Goal: Information Seeking & Learning: Learn about a topic

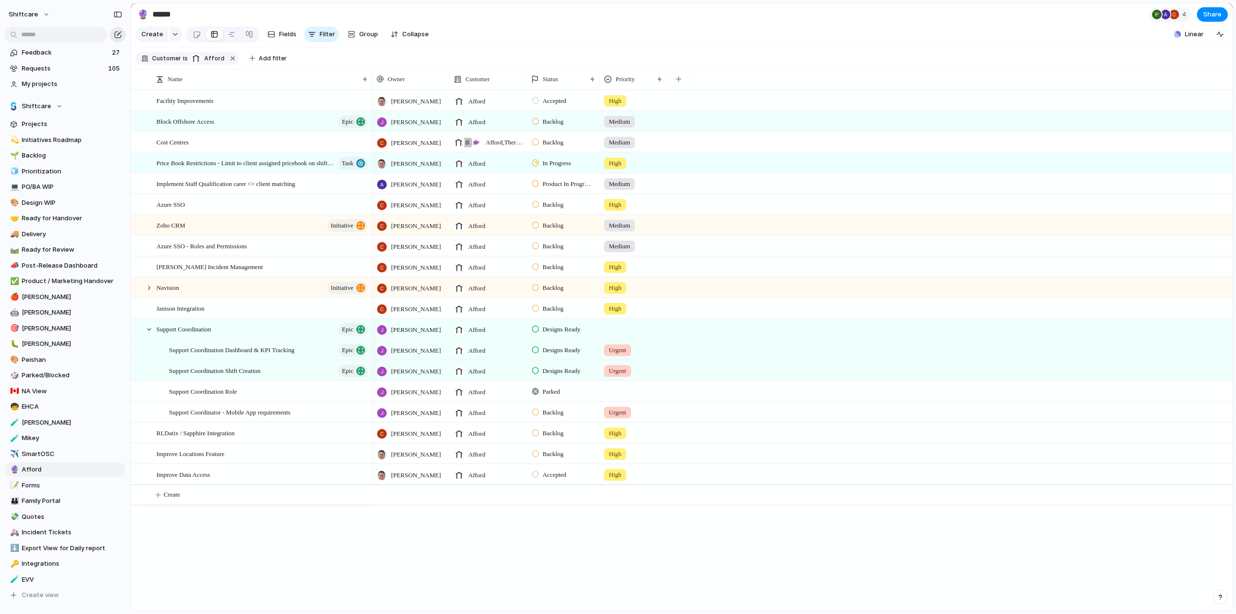
click at [120, 35] on div "button" at bounding box center [118, 35] width 8 height 8
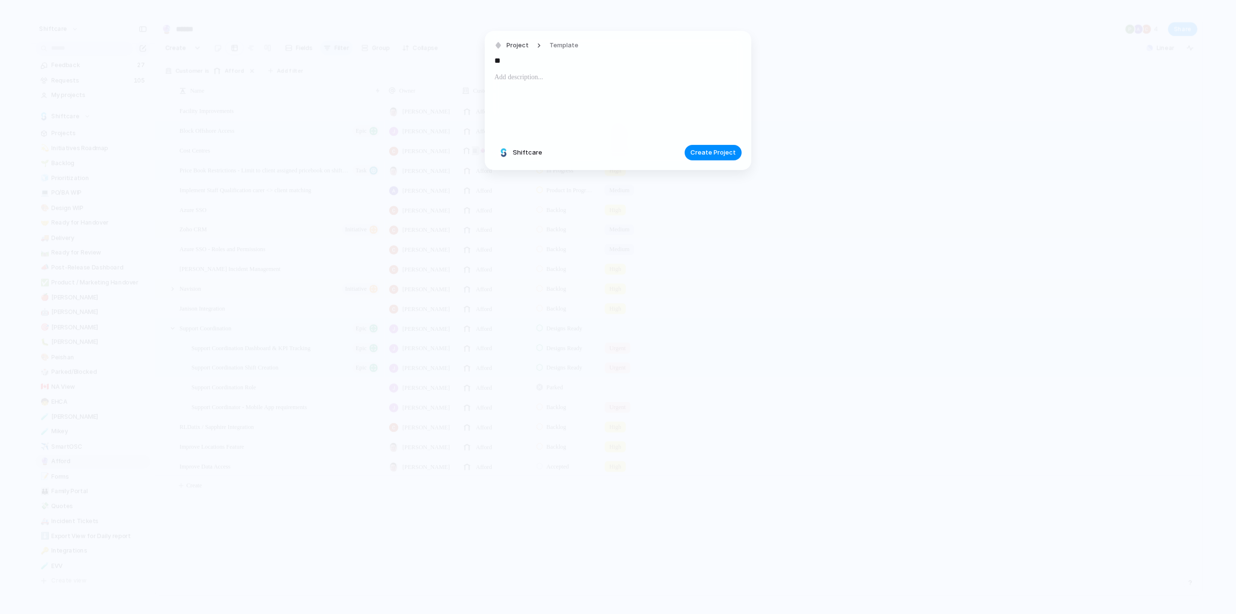
type input "*"
type input "**********"
click at [549, 84] on div at bounding box center [617, 104] width 247 height 66
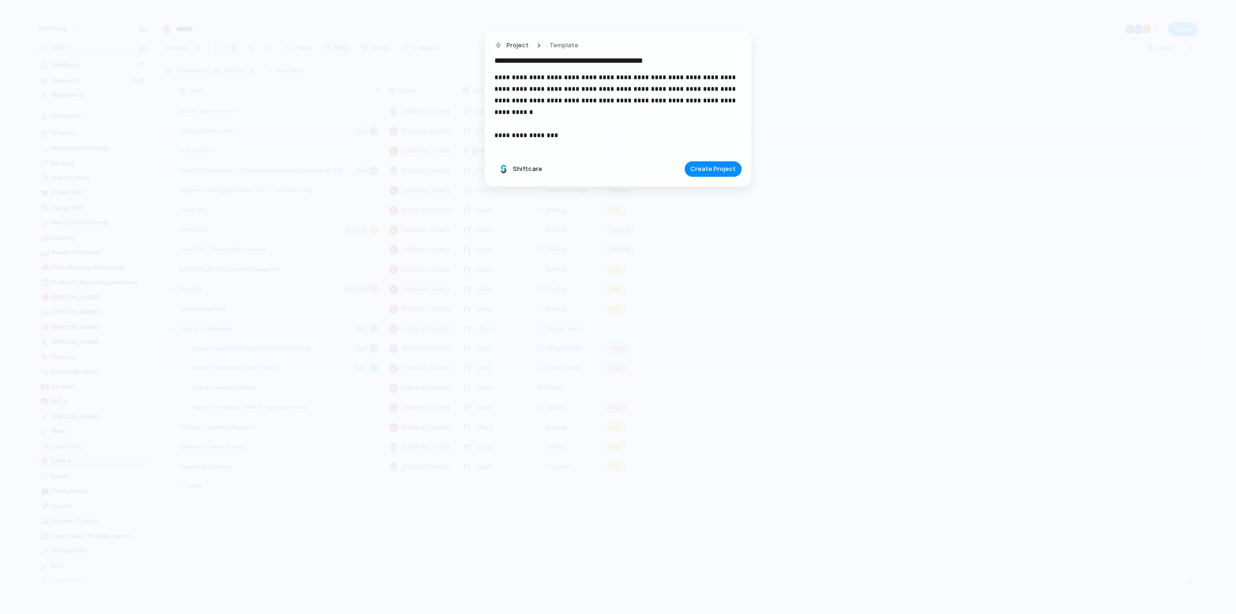
click at [588, 127] on p "**********" at bounding box center [617, 100] width 247 height 58
click at [716, 182] on span "Create Project" at bounding box center [713, 181] width 45 height 10
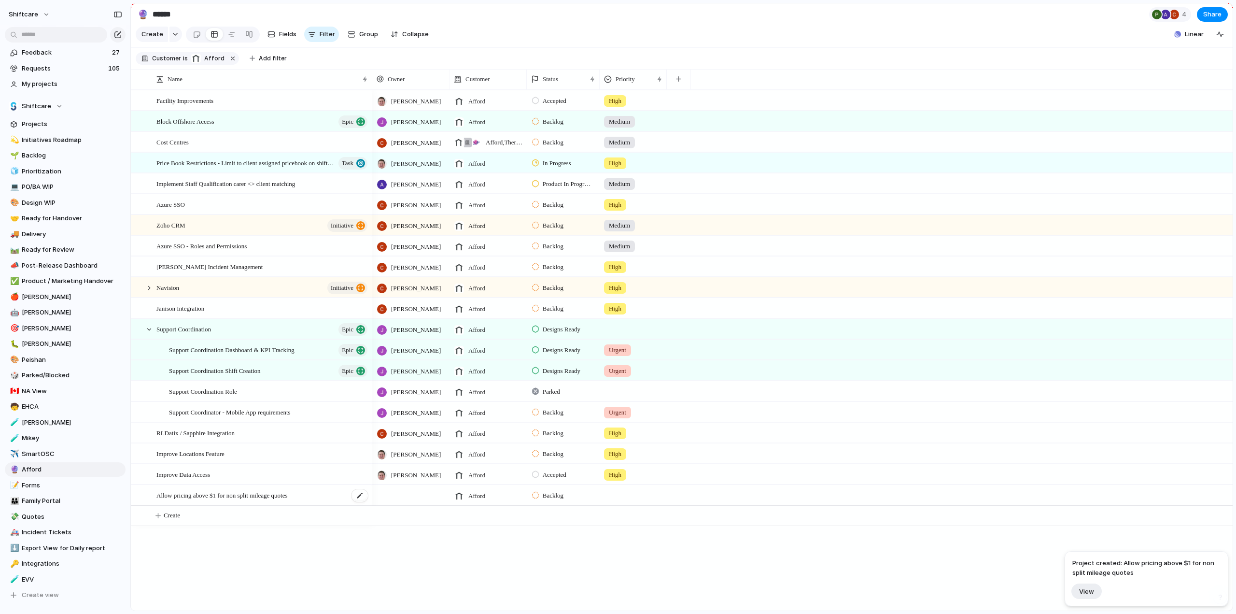
click at [212, 500] on span "Allow pricing above $1 for non split mileage quotes" at bounding box center [221, 494] width 131 height 11
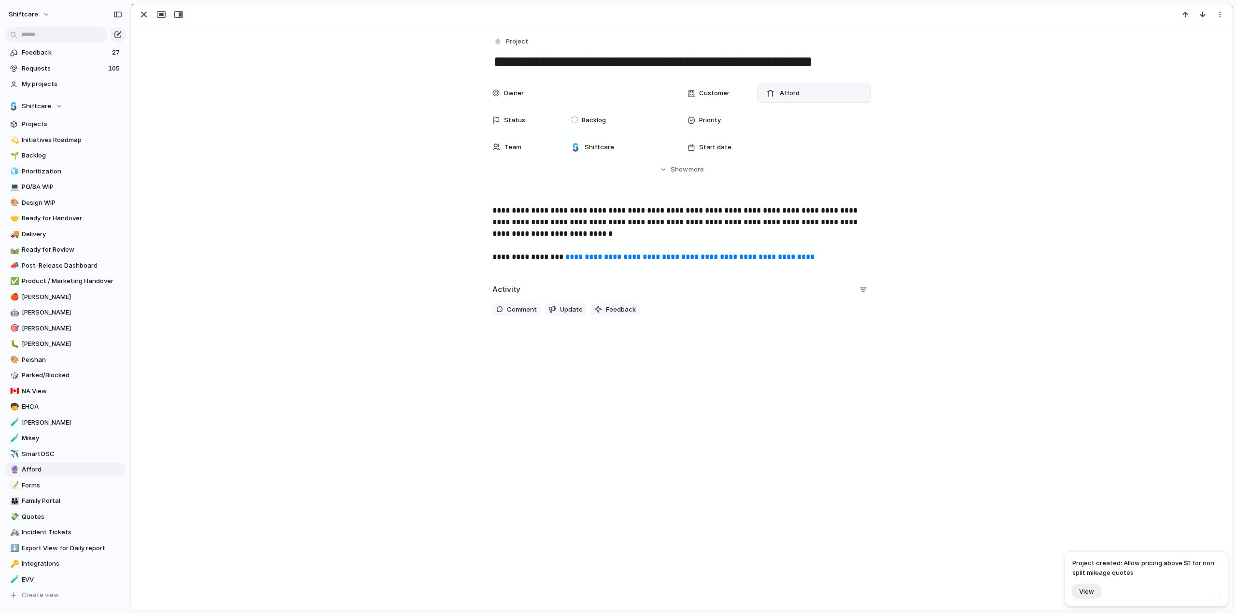
click at [780, 89] on span "Afford" at bounding box center [790, 93] width 20 height 10
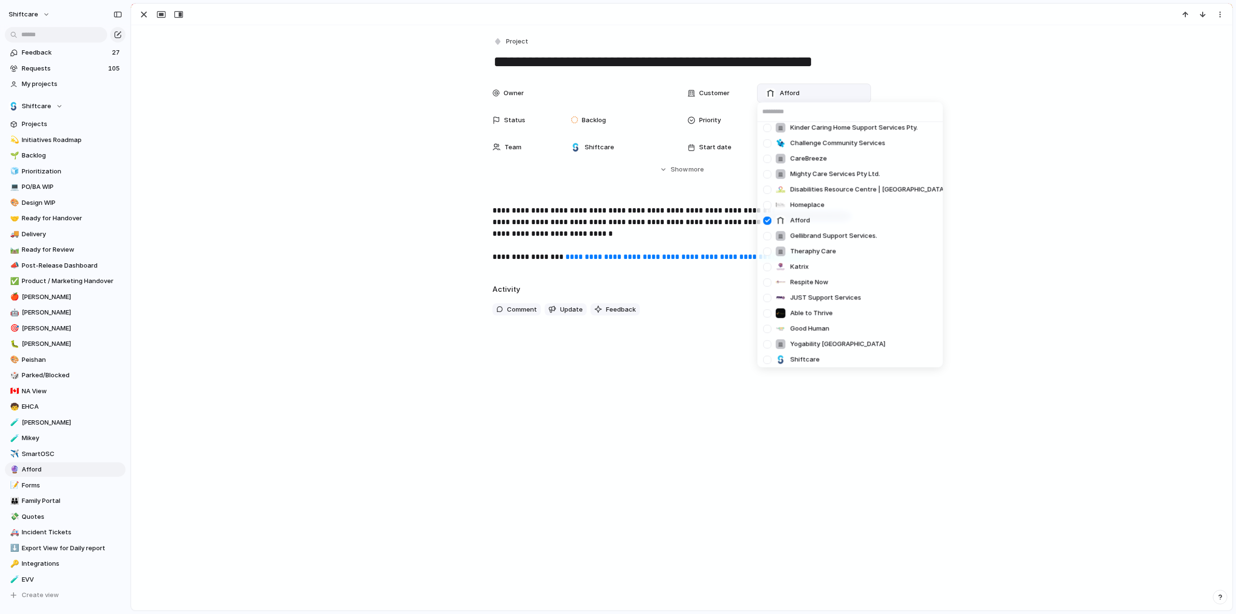
scroll to position [290, 0]
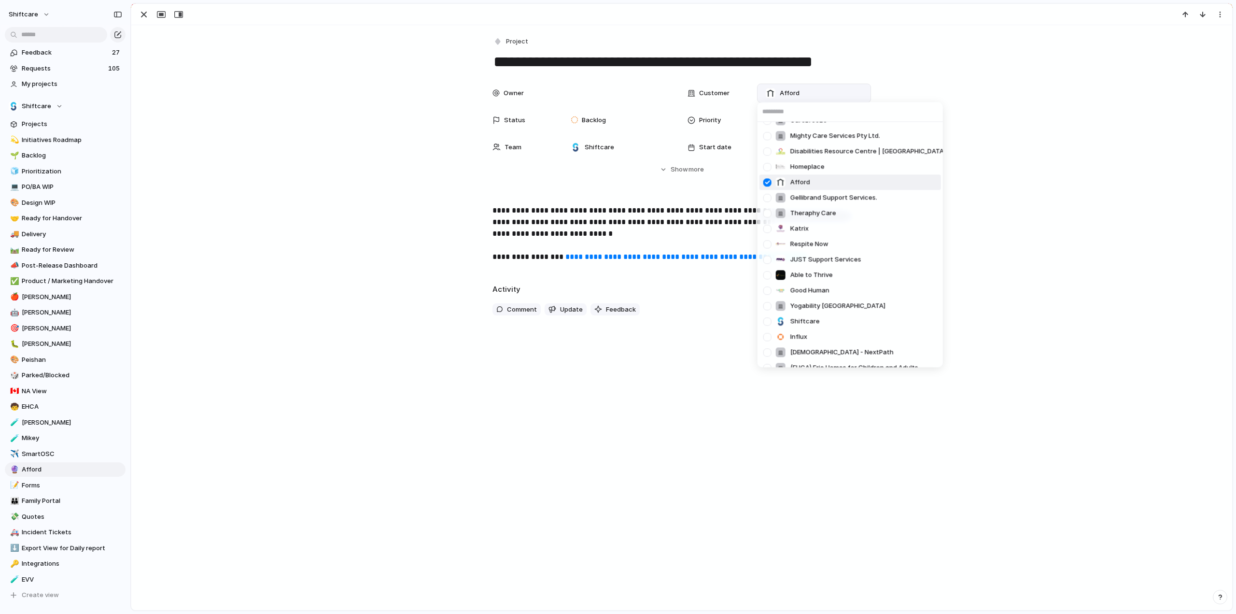
click at [768, 182] on div at bounding box center [767, 182] width 17 height 17
drag, startPoint x: 586, startPoint y: 96, endPoint x: 587, endPoint y: 122, distance: 25.6
click at [586, 96] on div "Goldstar Home Healthcare Krewe Solutions Care Squad Macleay Options ltd Let Us …" at bounding box center [618, 307] width 1236 height 614
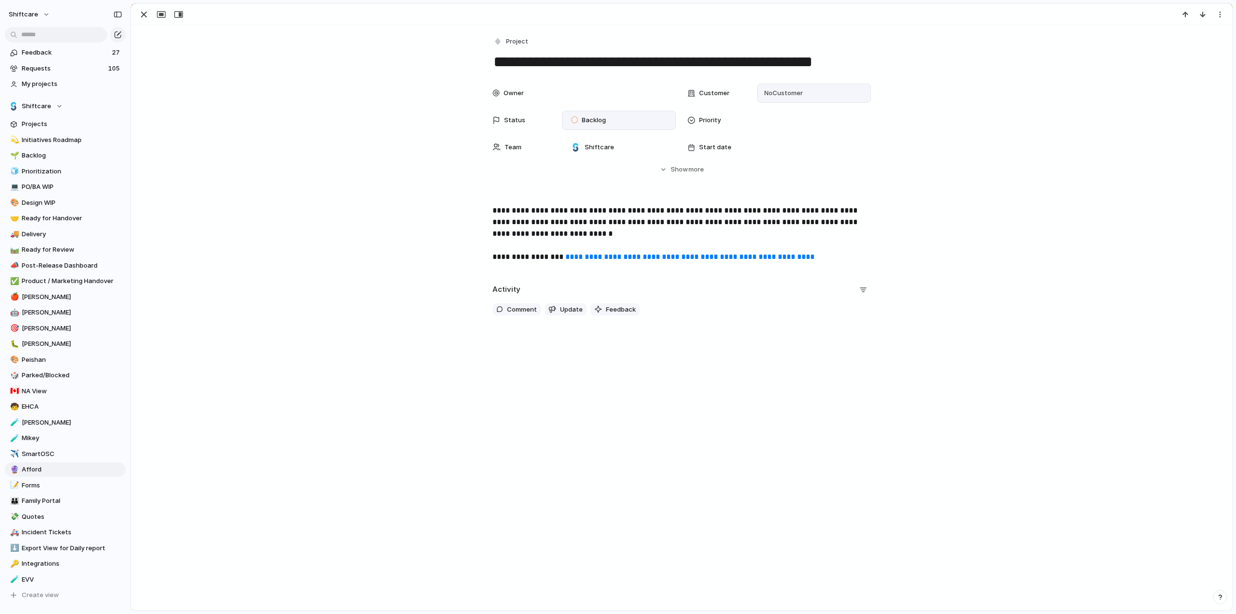
click at [594, 119] on span "Backlog" at bounding box center [594, 120] width 24 height 10
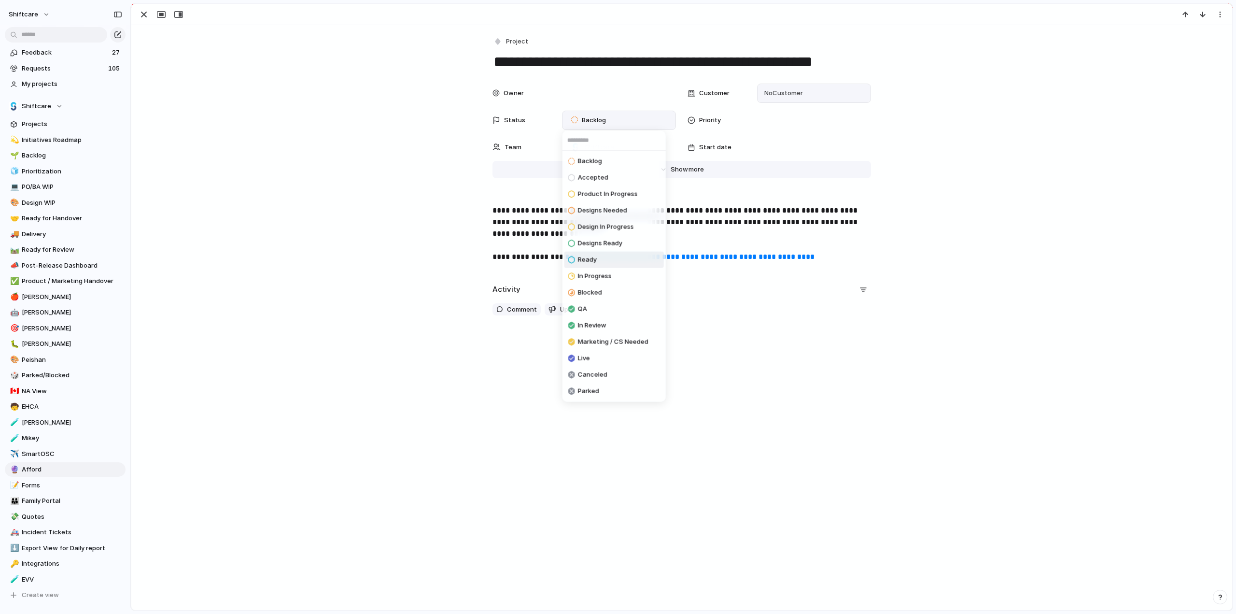
drag, startPoint x: 589, startPoint y: 258, endPoint x: 688, endPoint y: 176, distance: 128.9
click at [589, 258] on span "Ready" at bounding box center [587, 260] width 19 height 10
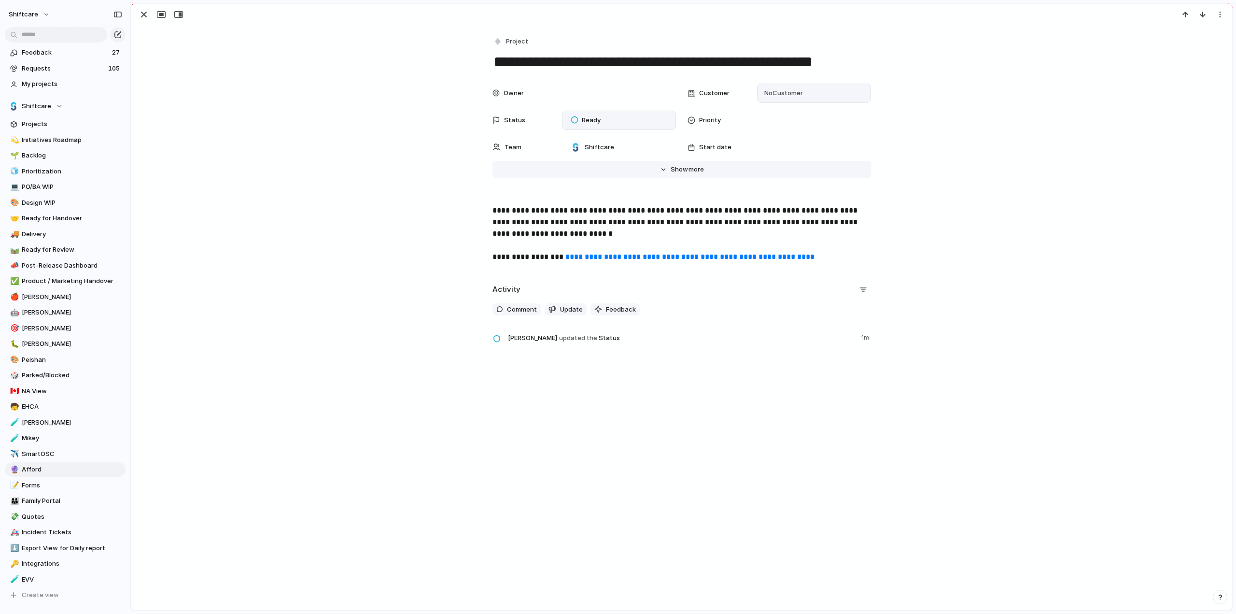
click at [671, 167] on span "Show" at bounding box center [679, 170] width 17 height 10
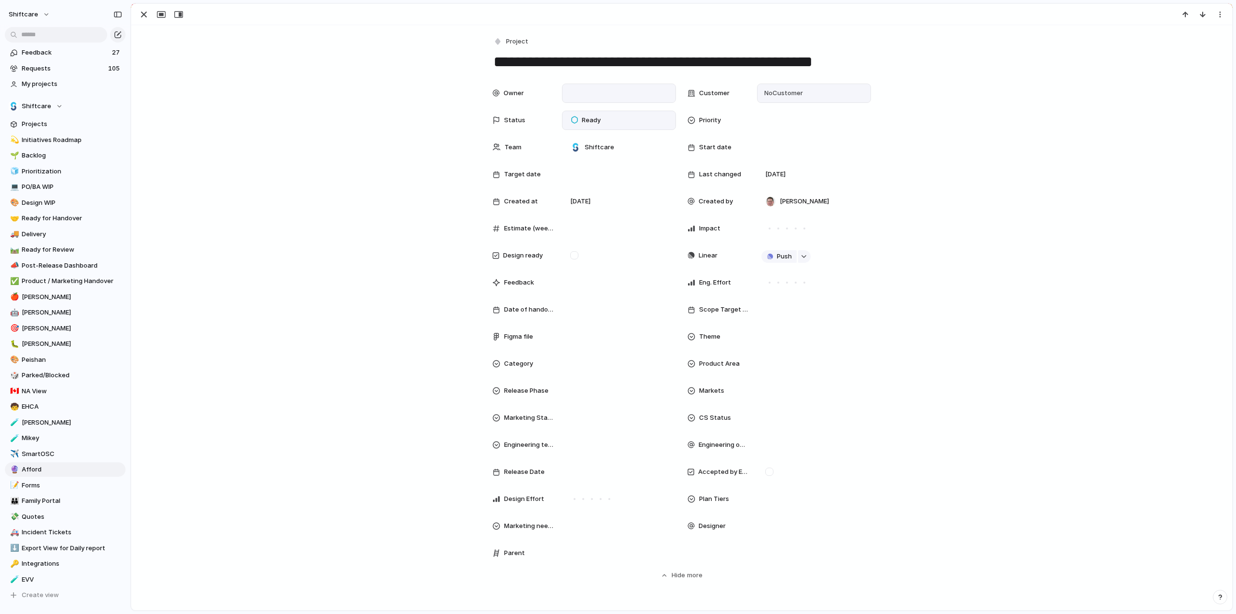
click at [585, 95] on div at bounding box center [618, 93] width 105 height 11
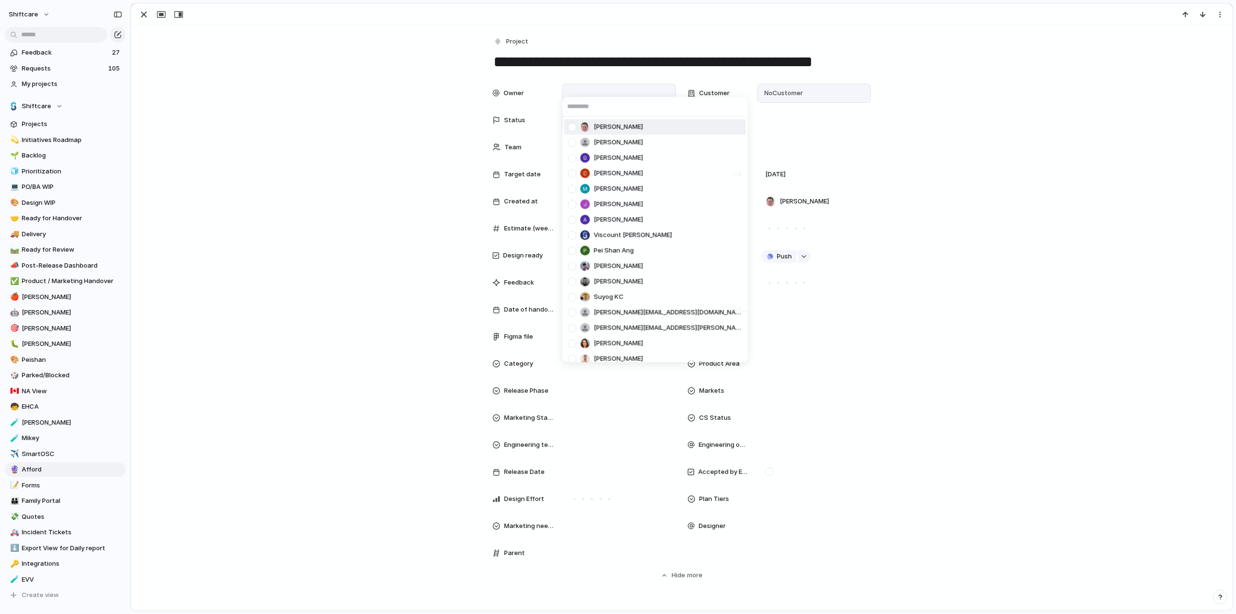
click at [571, 127] on div at bounding box center [572, 126] width 17 height 17
drag, startPoint x: 371, startPoint y: 137, endPoint x: 636, endPoint y: 193, distance: 271.3
click at [371, 137] on div "[PERSON_NAME] [PERSON_NAME] [PERSON_NAME] [PERSON_NAME] [PERSON_NAME] [PERSON_N…" at bounding box center [618, 307] width 1236 height 614
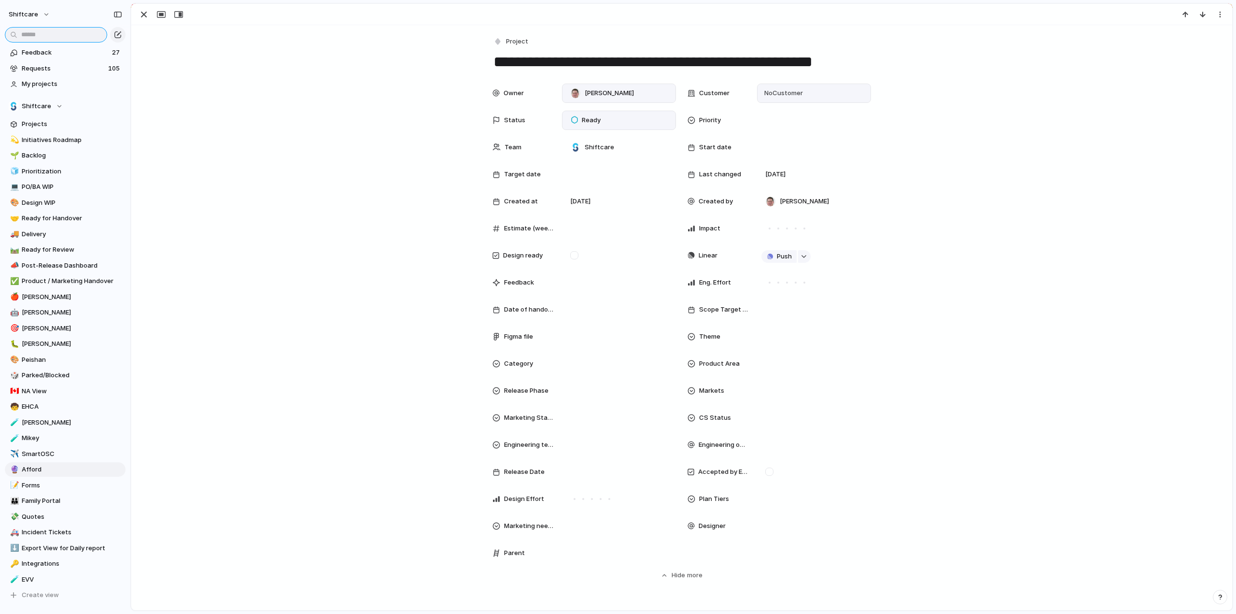
click at [72, 32] on input "text" at bounding box center [56, 34] width 102 height 15
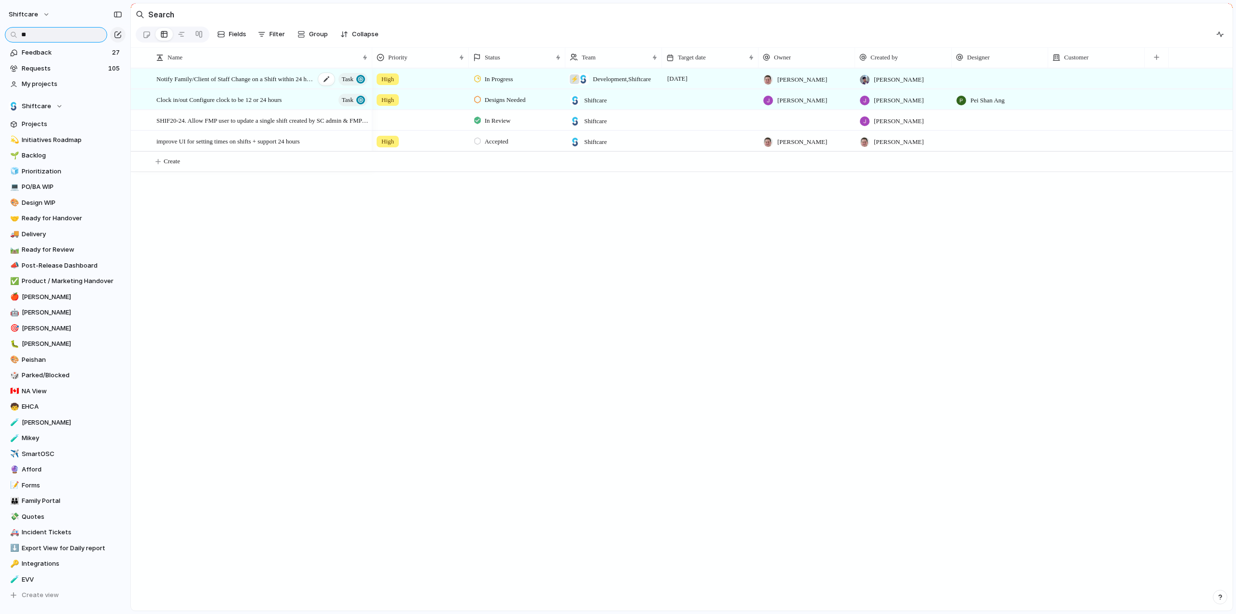
type input "**"
click at [235, 78] on span "Notify Family/Client of Staff Change on a Shift within 24 hours" at bounding box center [235, 78] width 159 height 11
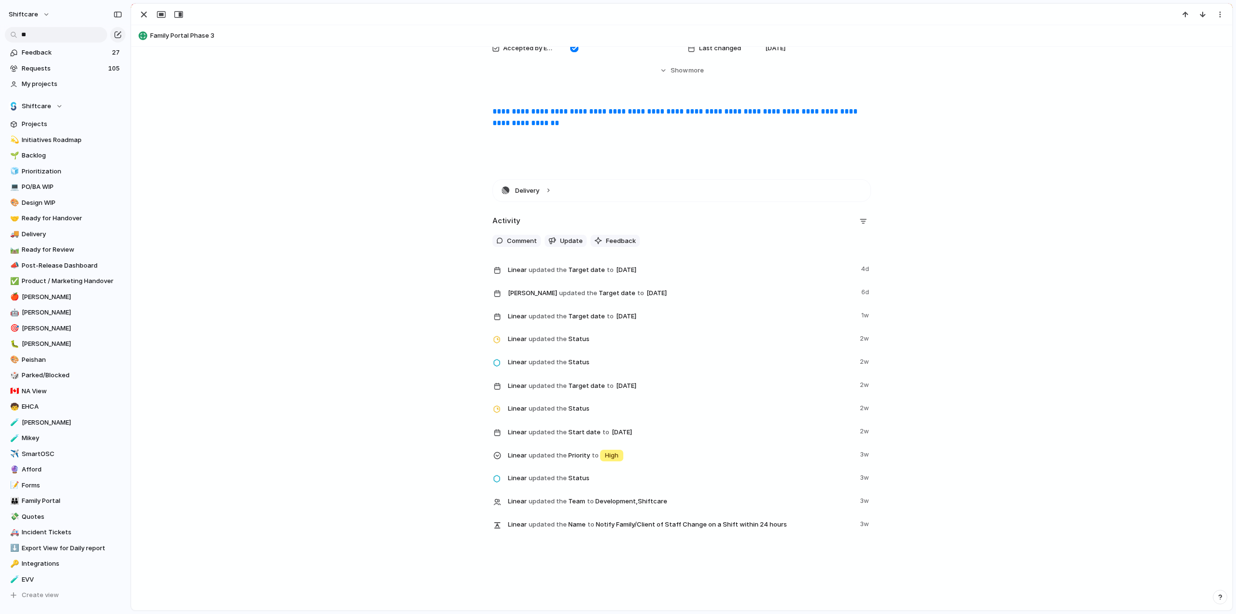
scroll to position [205, 0]
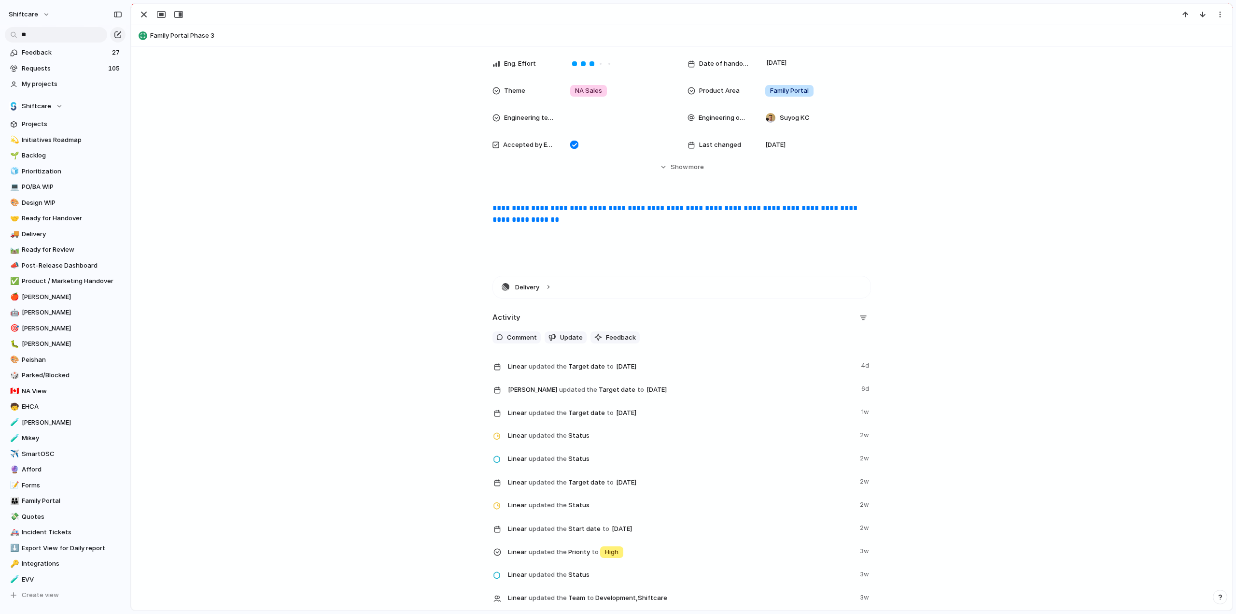
click at [524, 207] on link "**********" at bounding box center [676, 213] width 367 height 19
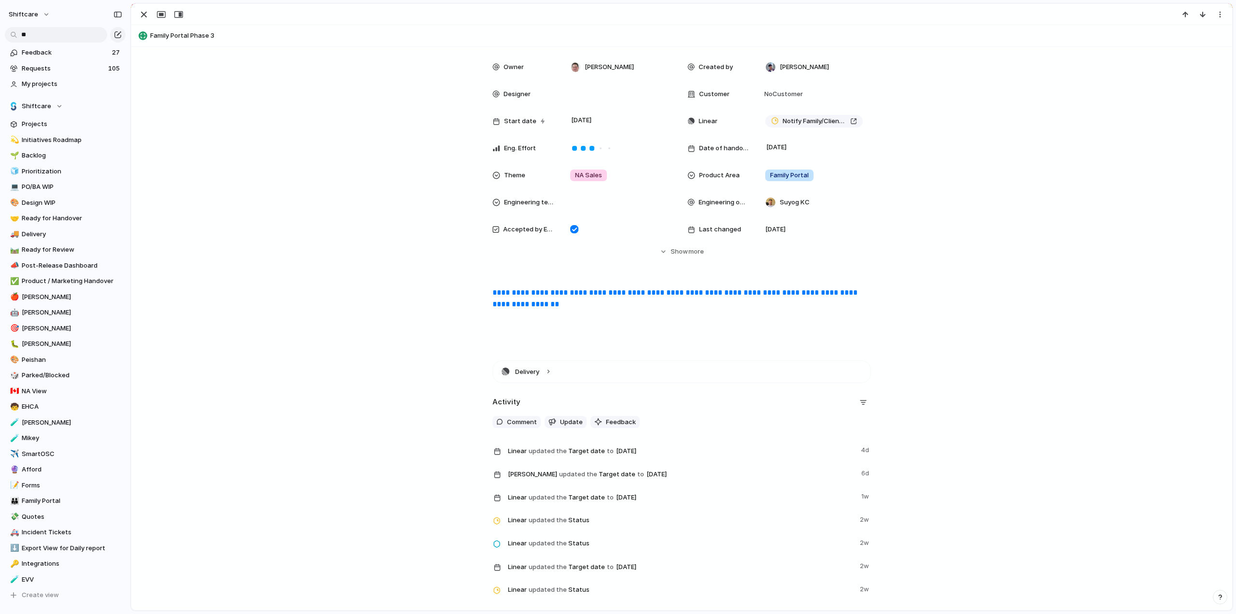
scroll to position [97, 0]
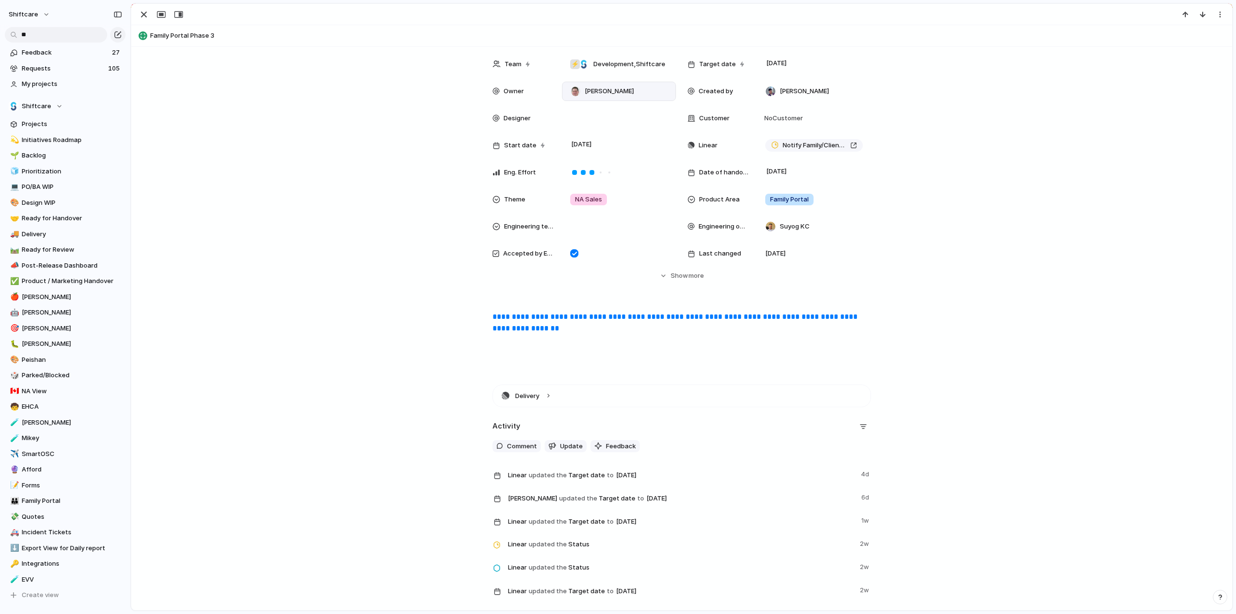
click at [599, 87] on span "[PERSON_NAME]" at bounding box center [609, 91] width 49 height 10
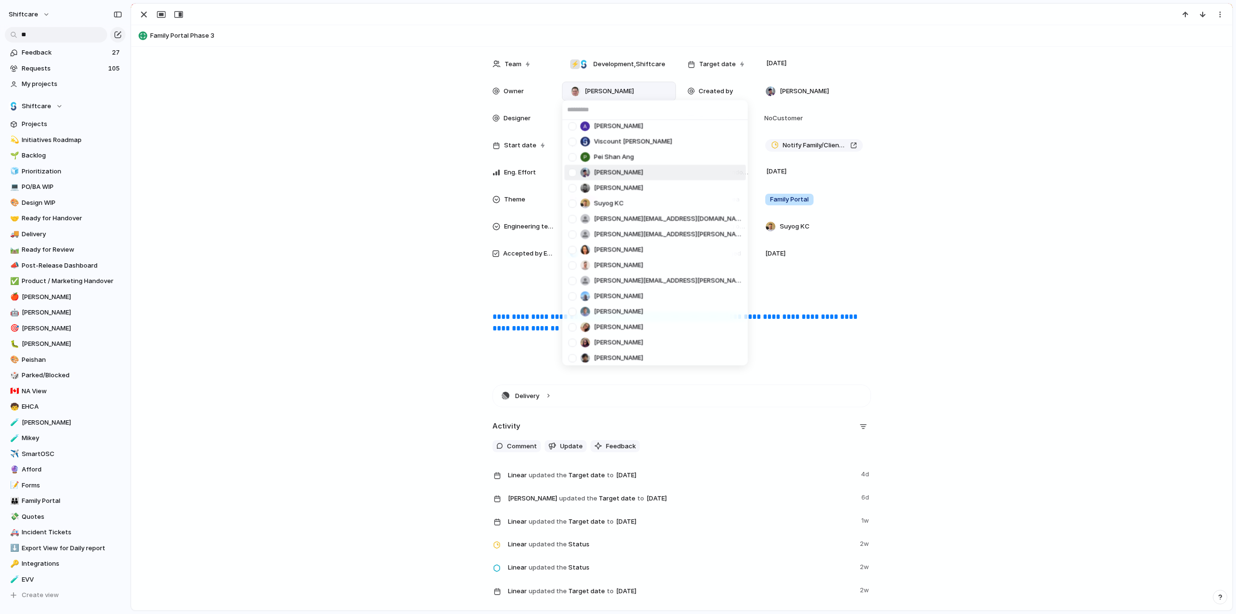
click at [572, 171] on div at bounding box center [572, 172] width 17 height 17
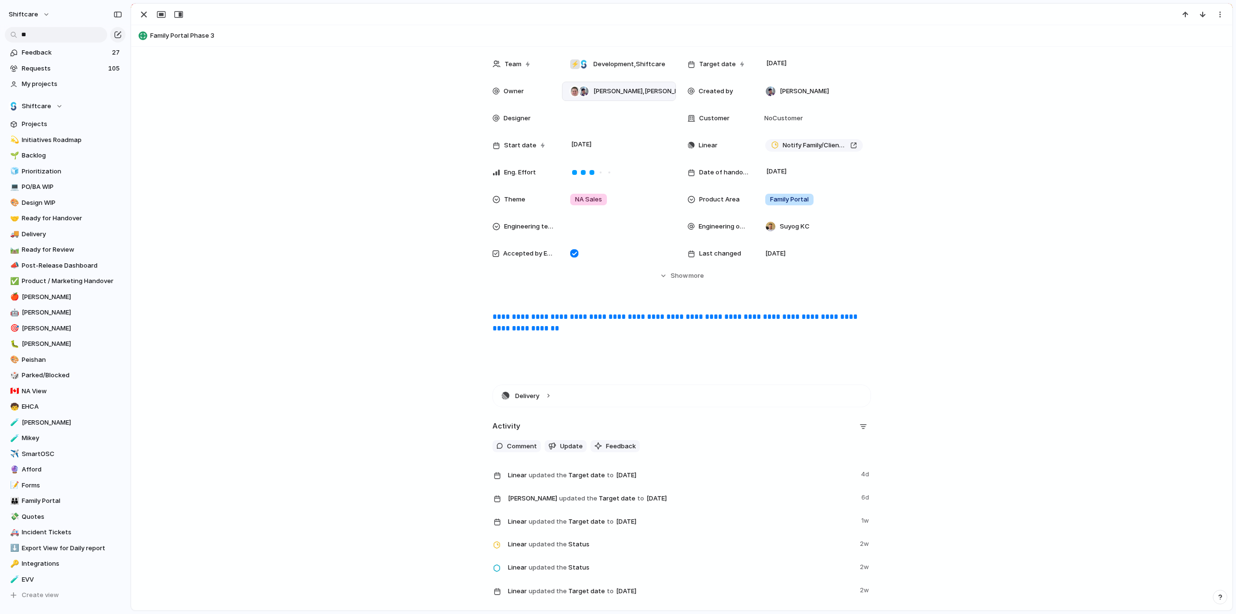
click at [142, 15] on div "[PERSON_NAME] [PERSON_NAME] [PERSON_NAME] [PERSON_NAME] [PERSON_NAME] [PERSON_N…" at bounding box center [618, 307] width 1236 height 614
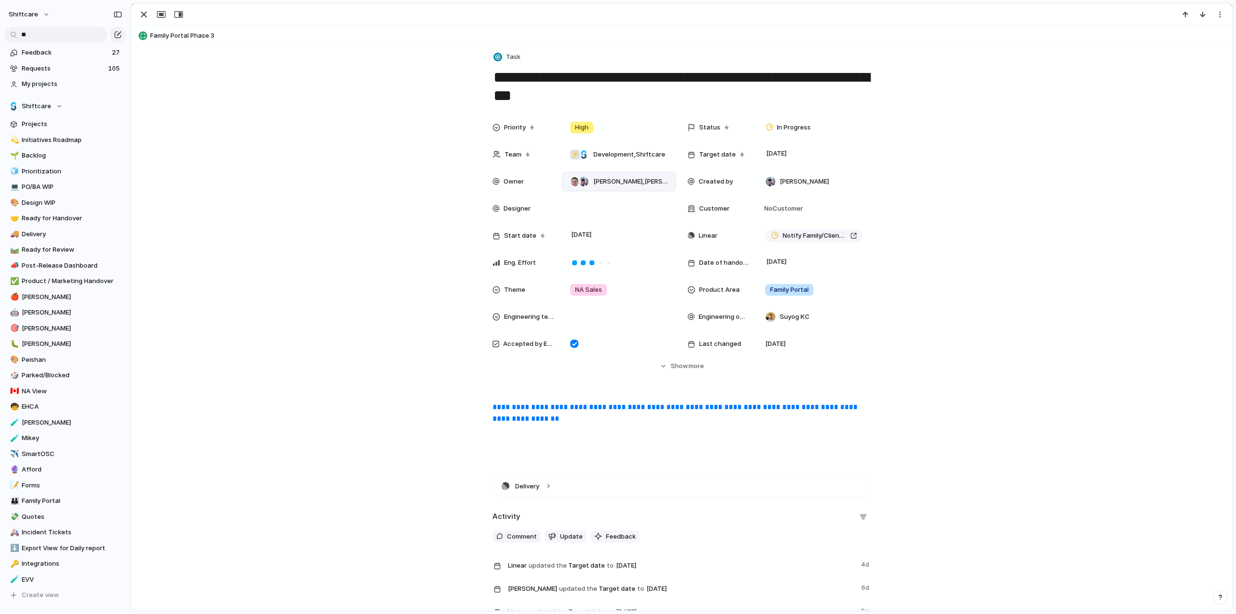
scroll to position [0, 0]
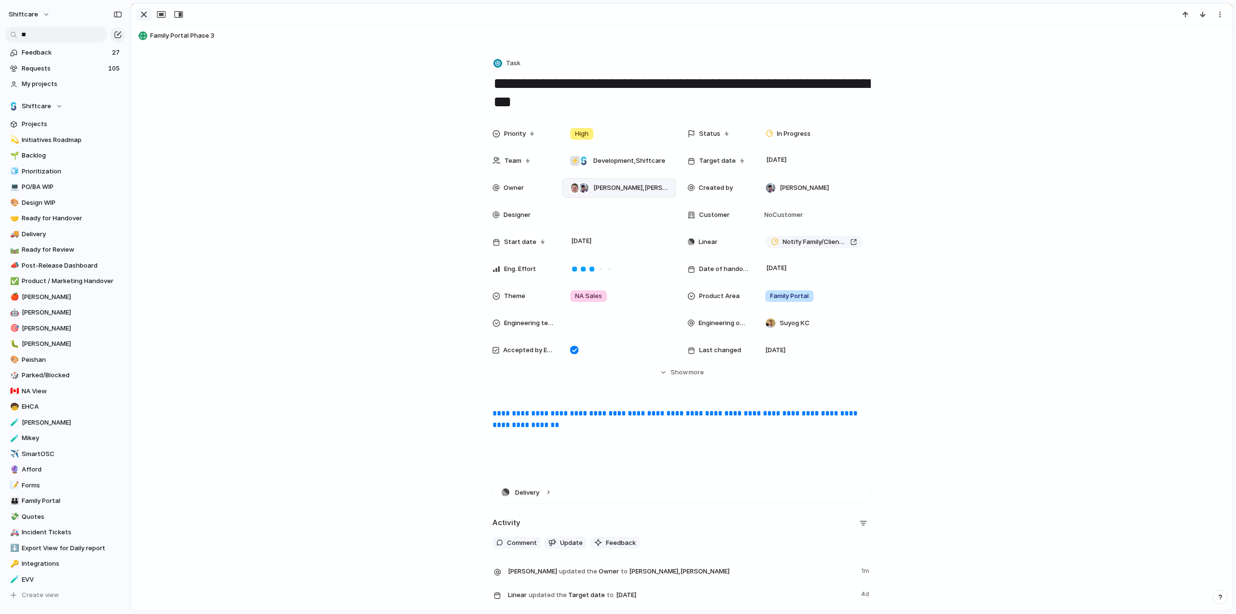
click at [144, 17] on div "button" at bounding box center [144, 15] width 12 height 12
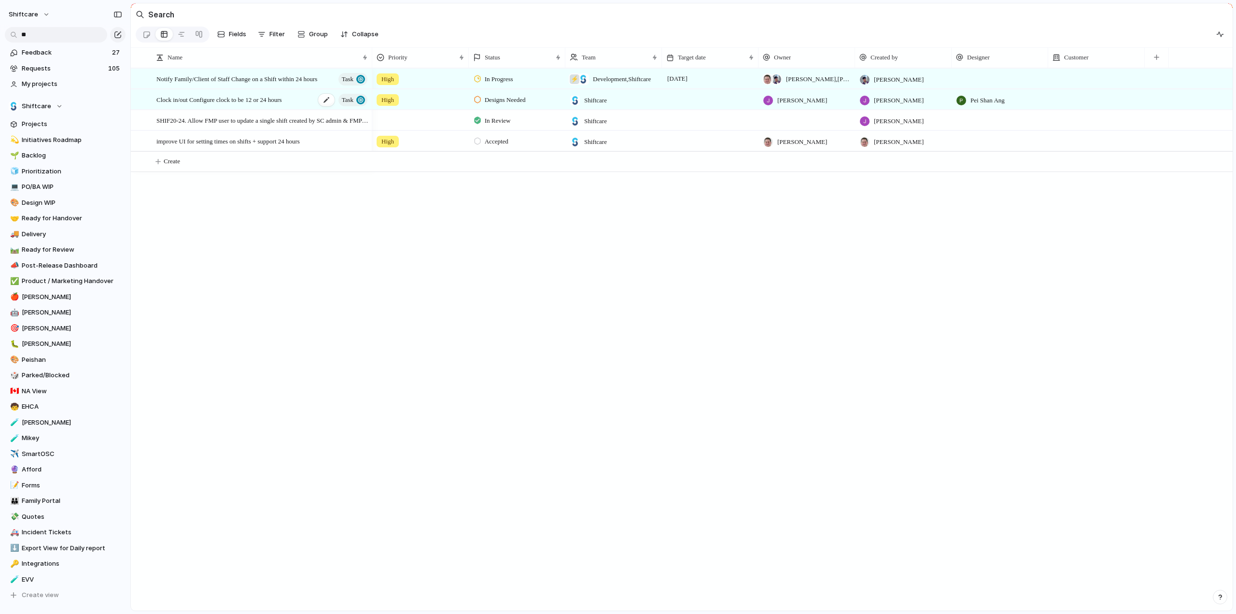
click at [247, 105] on span "Clock in/out Configure clock to be 12 or 24 hours" at bounding box center [219, 99] width 126 height 11
